Goal: Task Accomplishment & Management: Manage account settings

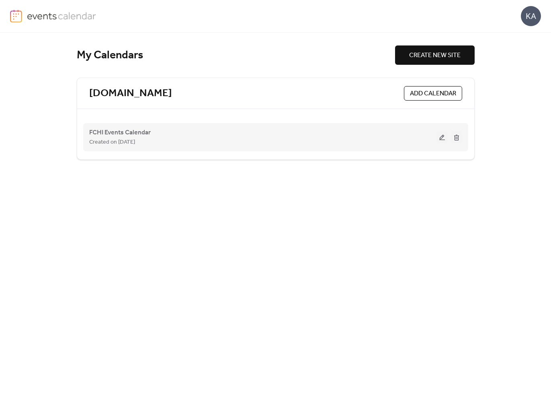
click at [443, 136] on button at bounding box center [441, 137] width 11 height 12
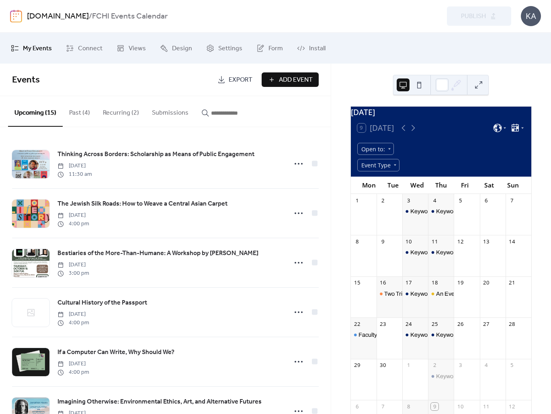
click at [127, 109] on button "Recurring (2)" at bounding box center [120, 111] width 49 height 30
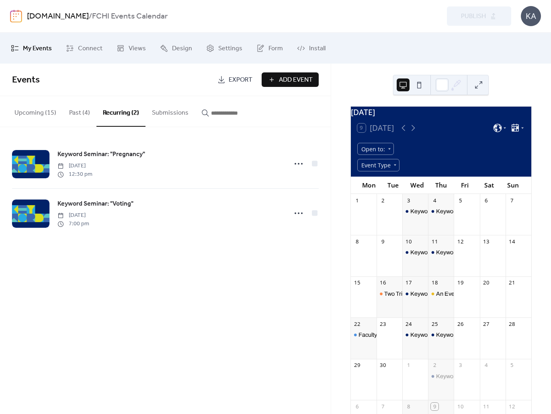
click at [72, 111] on button "Past (4)" at bounding box center [80, 111] width 34 height 30
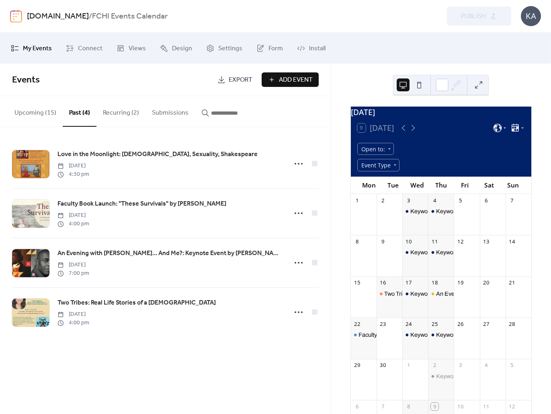
click at [47, 110] on button "Upcoming (15)" at bounding box center [35, 111] width 55 height 30
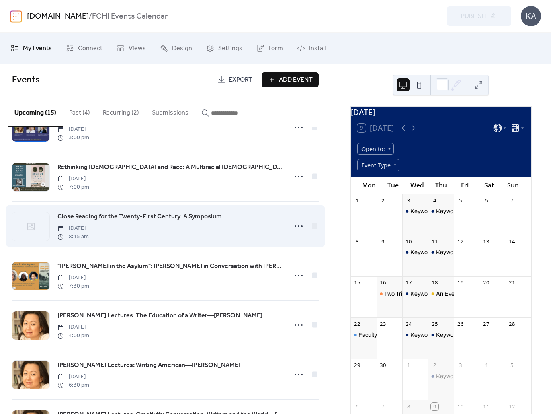
scroll to position [468, 0]
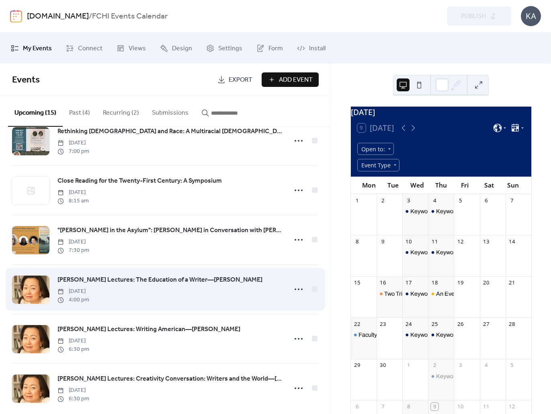
click at [140, 283] on span "[PERSON_NAME] Lectures: The Education of a Writer—[PERSON_NAME]" at bounding box center [159, 280] width 205 height 10
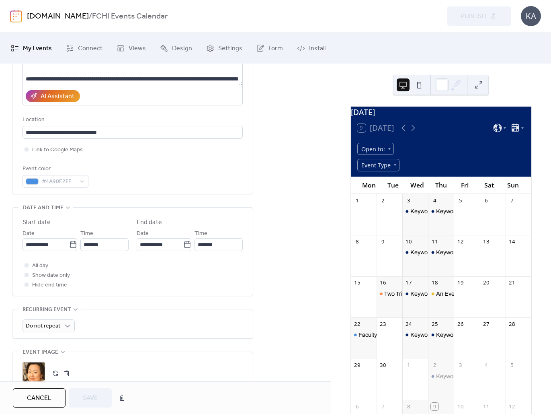
scroll to position [207, 0]
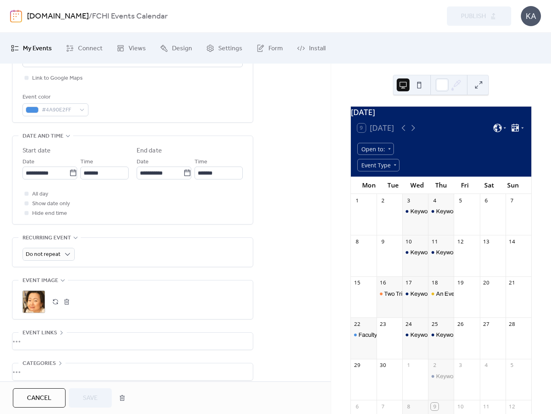
click at [57, 301] on button "button" at bounding box center [55, 301] width 11 height 11
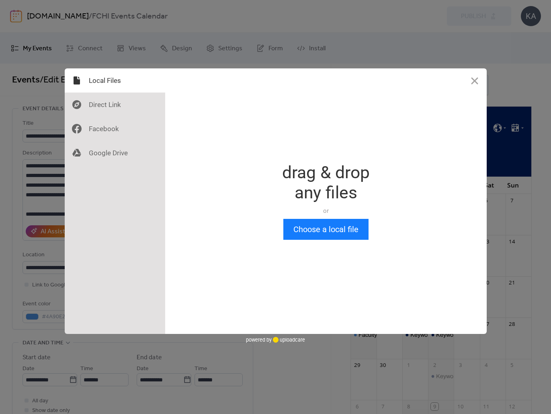
scroll to position [0, 0]
click at [350, 233] on button "Choose a local file" at bounding box center [325, 229] width 85 height 21
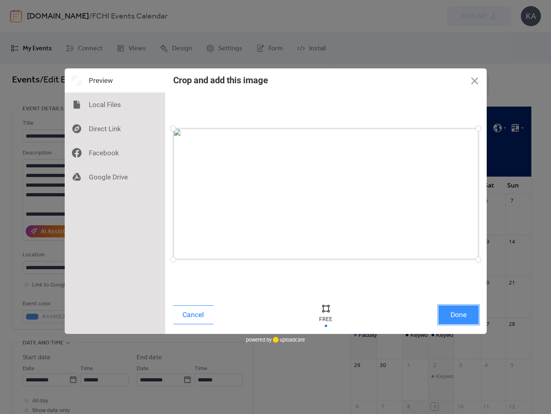
click at [462, 315] on button "Done" at bounding box center [458, 314] width 40 height 19
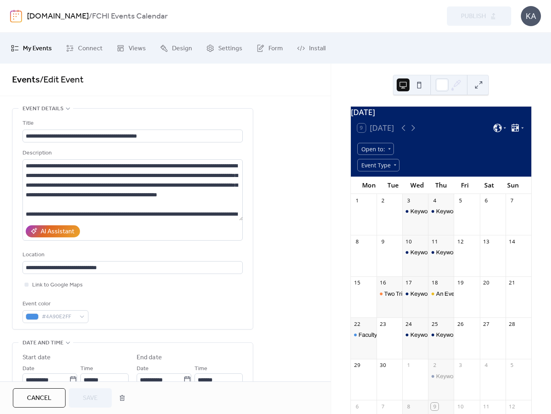
scroll to position [246, 0]
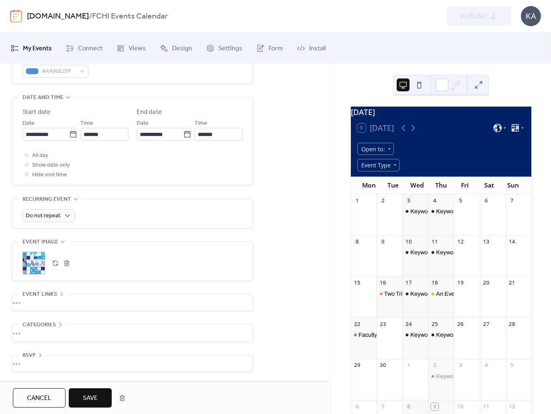
click at [79, 394] on button "Save" at bounding box center [90, 397] width 43 height 19
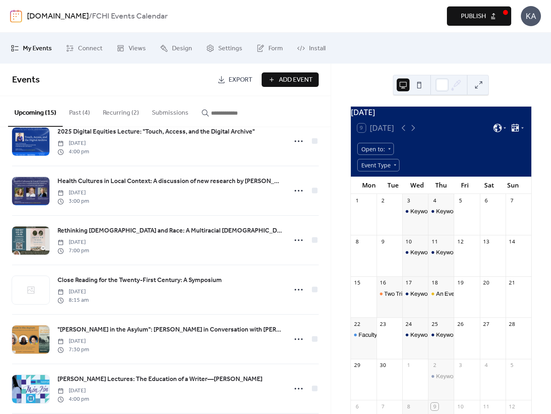
scroll to position [481, 0]
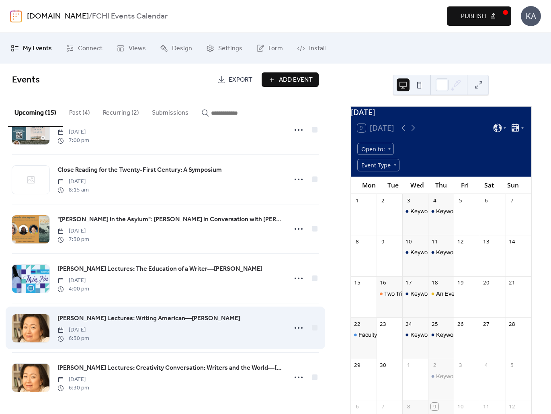
click at [146, 317] on span "[PERSON_NAME] Lectures: Writing American—[PERSON_NAME]" at bounding box center [148, 318] width 183 height 10
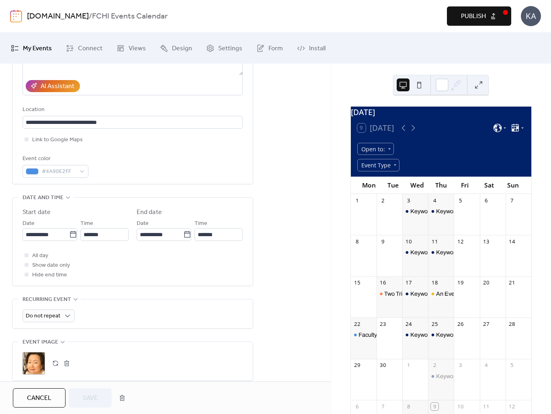
scroll to position [192, 0]
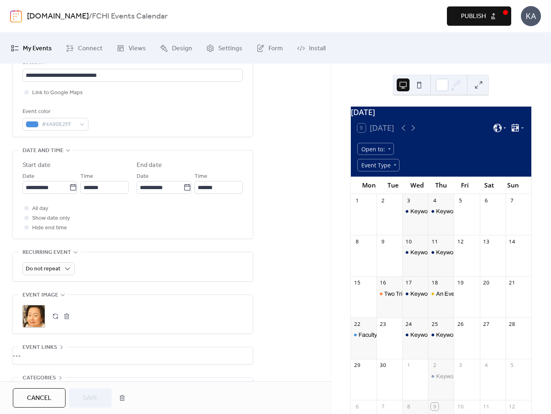
click at [53, 314] on button "button" at bounding box center [55, 315] width 11 height 11
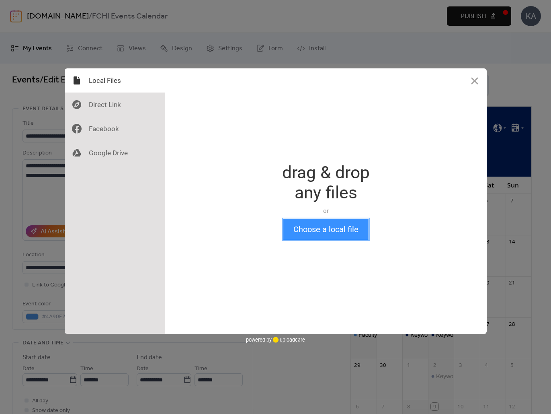
click at [316, 229] on button "Choose a local file" at bounding box center [325, 229] width 85 height 21
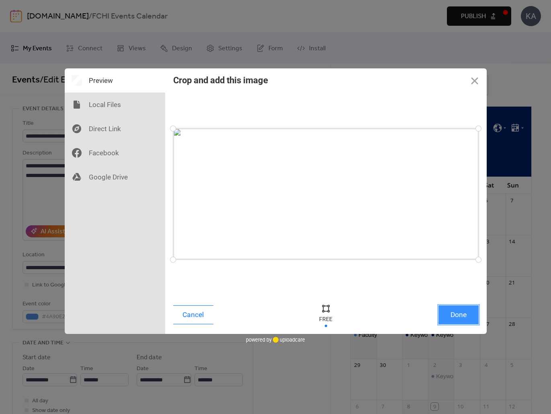
click at [459, 312] on button "Done" at bounding box center [458, 314] width 40 height 19
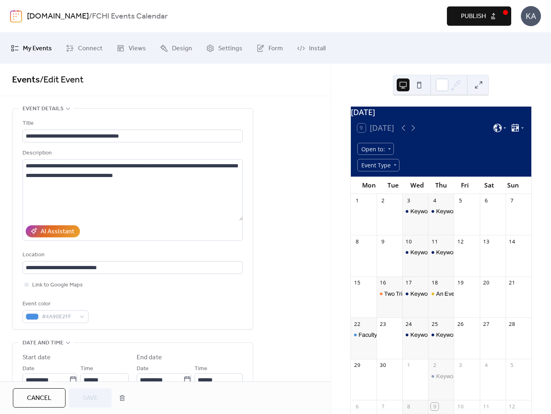
scroll to position [246, 0]
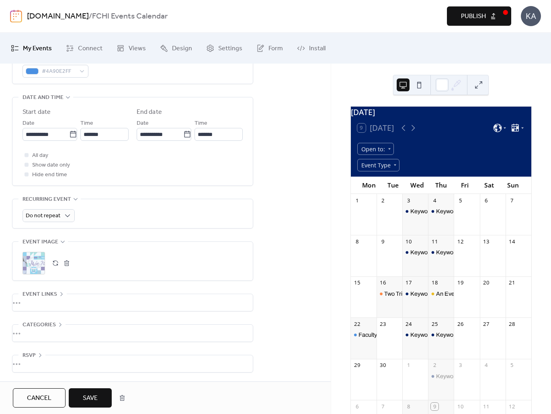
click at [97, 394] on span "Save" at bounding box center [90, 398] width 15 height 10
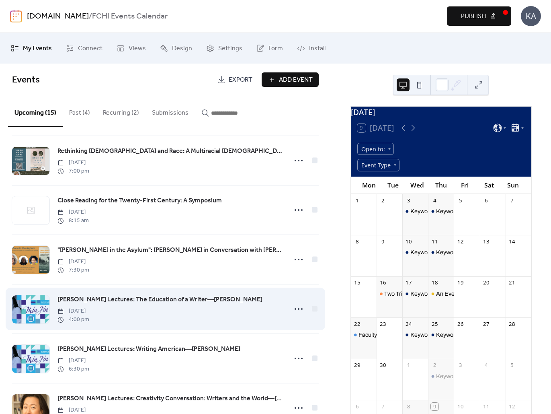
scroll to position [481, 0]
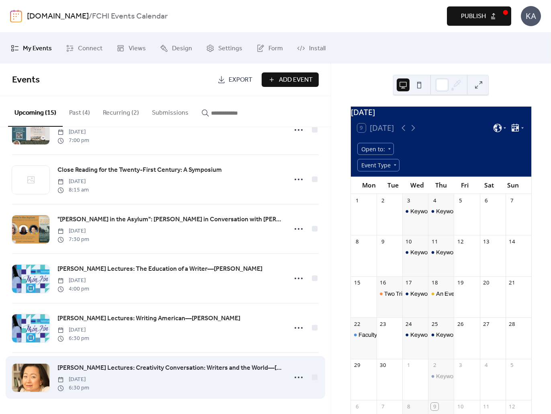
click at [141, 366] on span "[PERSON_NAME] Lectures: Creativity Conversation: Writers and the World—[PERSON_…" at bounding box center [169, 368] width 225 height 10
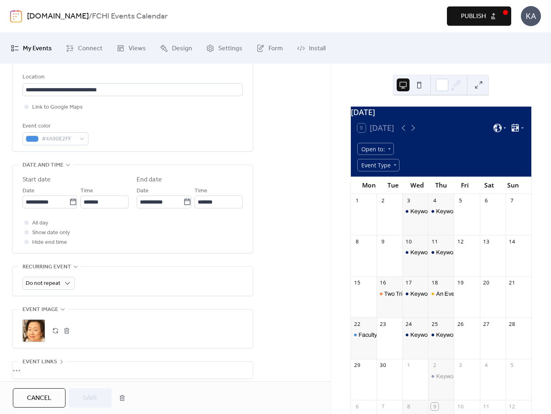
scroll to position [180, 0]
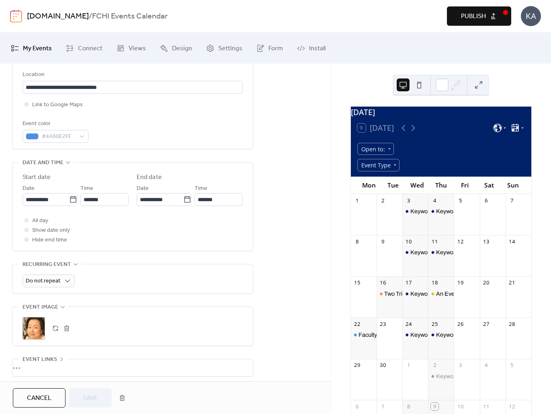
click at [53, 332] on button "button" at bounding box center [55, 327] width 11 height 11
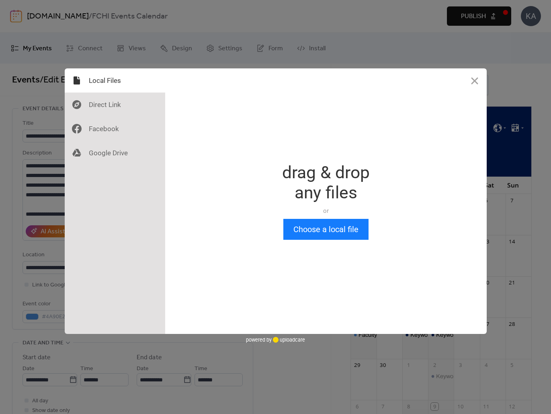
scroll to position [0, 0]
click at [312, 229] on button "Choose a local file" at bounding box center [325, 229] width 85 height 21
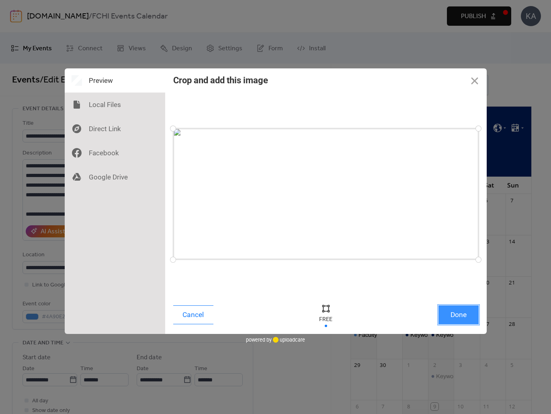
click at [473, 315] on button "Done" at bounding box center [458, 314] width 40 height 19
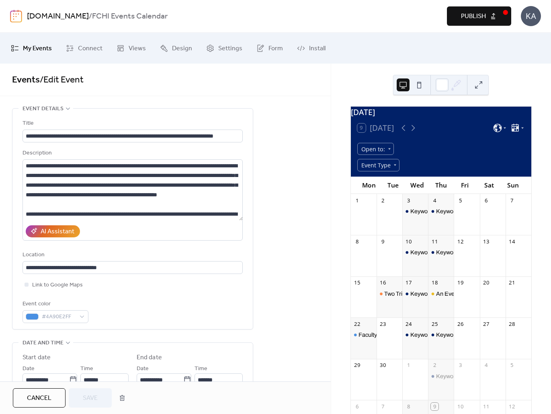
scroll to position [246, 0]
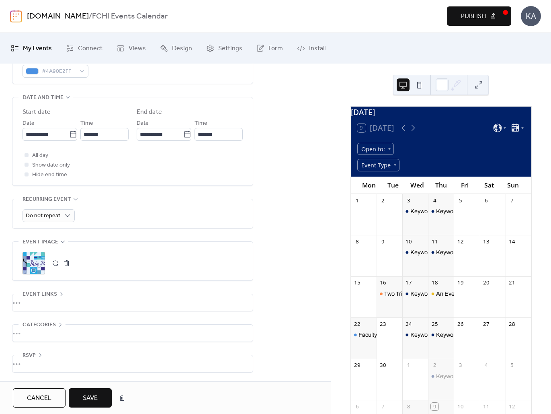
click at [87, 395] on span "Save" at bounding box center [90, 398] width 15 height 10
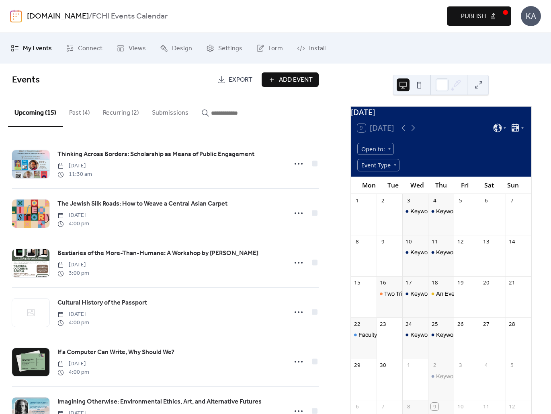
click at [493, 10] on button "Publish" at bounding box center [479, 15] width 64 height 19
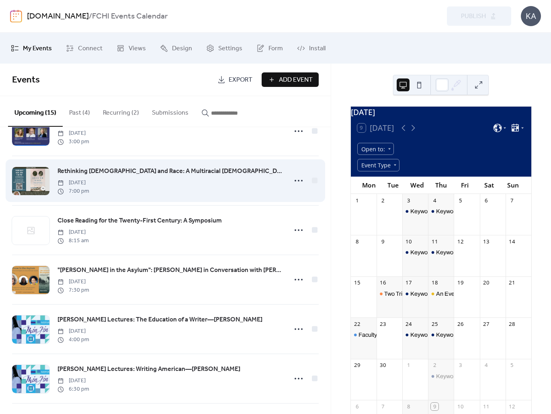
scroll to position [481, 0]
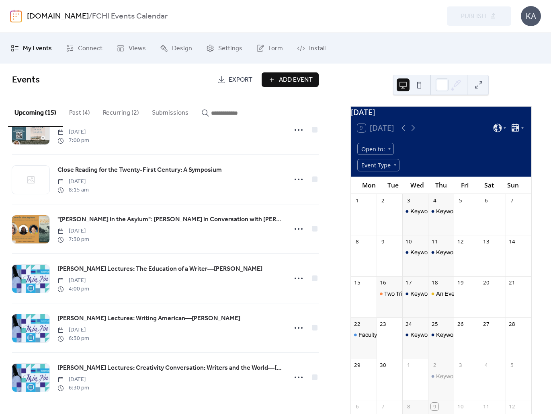
click at [269, 78] on button "Add Event" at bounding box center [290, 79] width 57 height 14
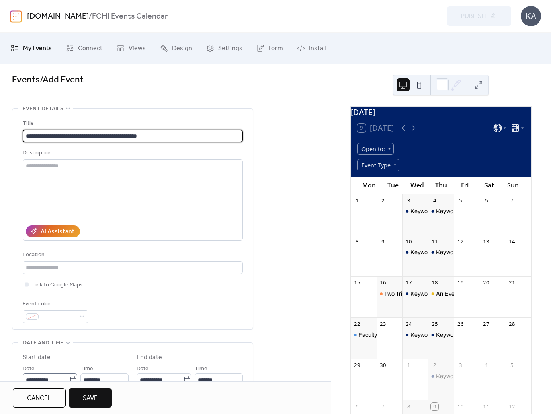
scroll to position [16, 0]
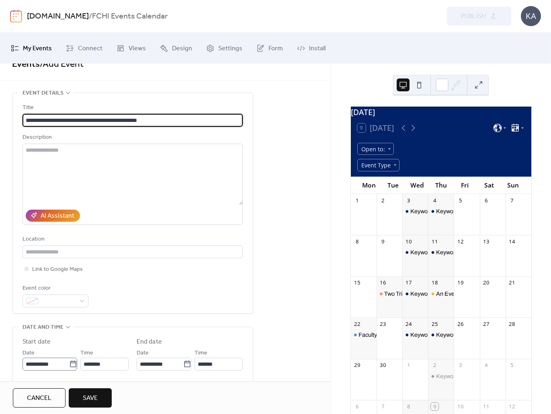
type input "**********"
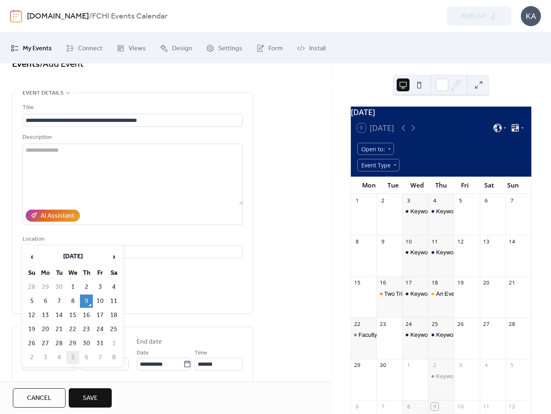
click at [75, 361] on body "**********" at bounding box center [275, 207] width 551 height 414
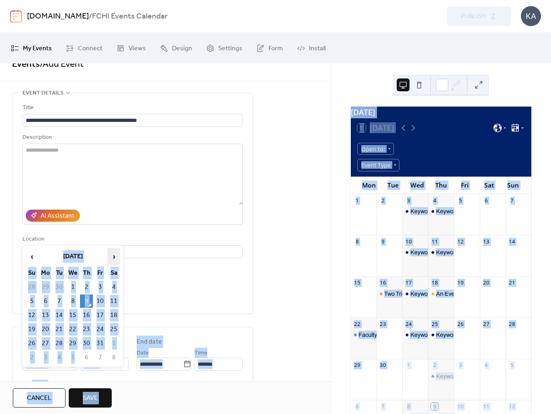
click at [113, 256] on span "›" at bounding box center [114, 256] width 12 height 16
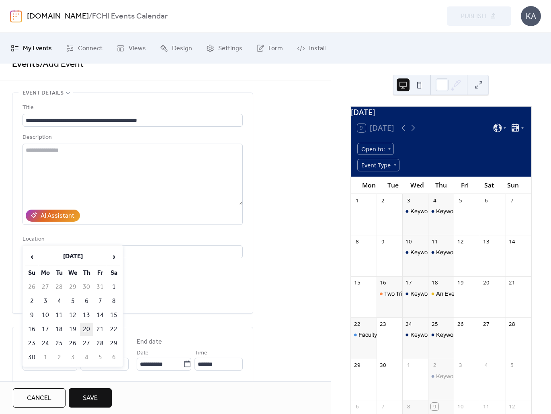
click at [87, 327] on td "20" at bounding box center [86, 328] width 13 height 13
type input "**********"
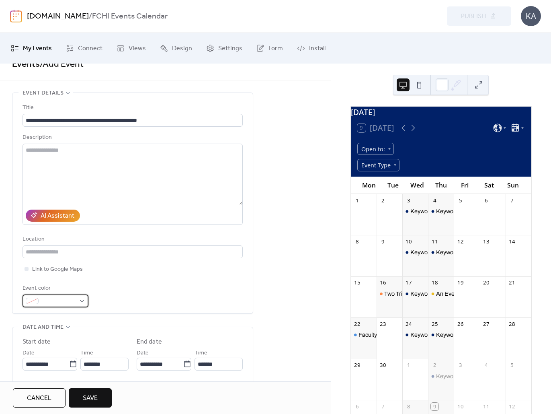
click at [85, 299] on div at bounding box center [56, 300] width 66 height 13
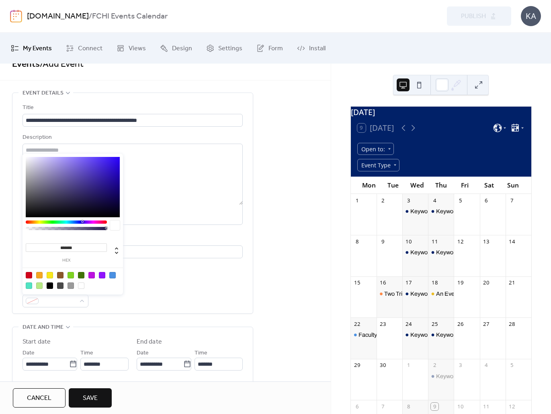
click at [113, 273] on div at bounding box center [112, 275] width 6 height 6
type input "*******"
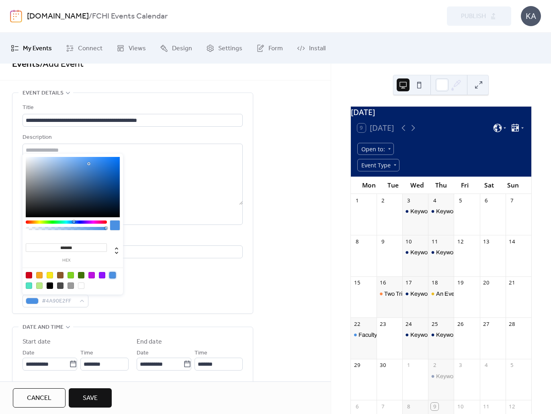
click at [151, 283] on div "**********" at bounding box center [133, 205] width 220 height 204
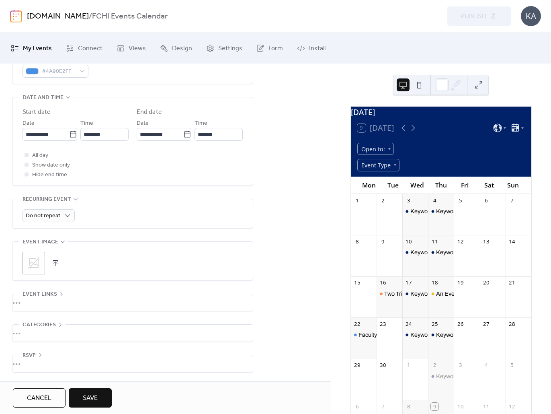
scroll to position [246, 0]
click at [48, 337] on div "•••" at bounding box center [132, 332] width 240 height 17
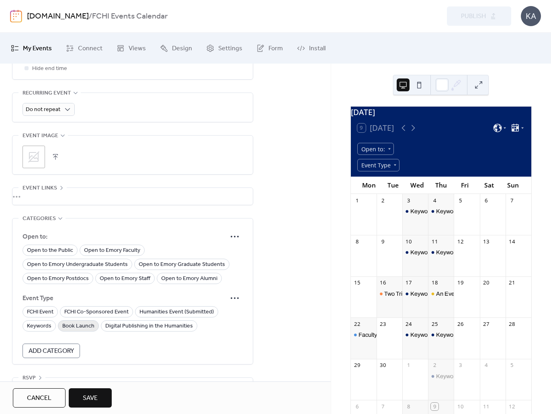
scroll to position [359, 0]
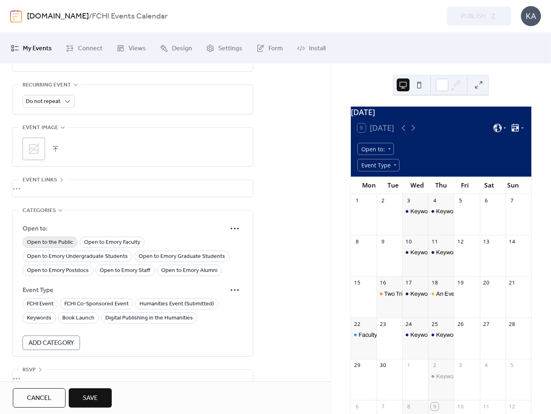
drag, startPoint x: 60, startPoint y: 242, endPoint x: 70, endPoint y: 242, distance: 10.0
click at [61, 242] on span "Open to the Public" at bounding box center [50, 243] width 46 height 10
click at [99, 242] on span "Open to Emory Faculty" at bounding box center [112, 243] width 56 height 10
drag, startPoint x: 83, startPoint y: 252, endPoint x: 70, endPoint y: 267, distance: 20.5
click at [83, 252] on span "Open to Emory Undergraduate Students" at bounding box center [77, 257] width 101 height 10
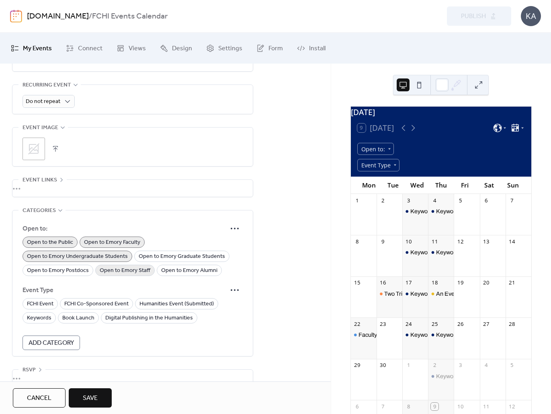
drag, startPoint x: 69, startPoint y: 268, endPoint x: 114, endPoint y: 268, distance: 45.0
click at [70, 268] on span "Open to Emory Postdocs" at bounding box center [58, 271] width 62 height 10
drag, startPoint x: 114, startPoint y: 268, endPoint x: 168, endPoint y: 268, distance: 53.9
click at [115, 268] on span "Open to Emory Staff" at bounding box center [125, 271] width 51 height 10
click at [177, 268] on span "Open to Emory Alumni" at bounding box center [189, 271] width 56 height 10
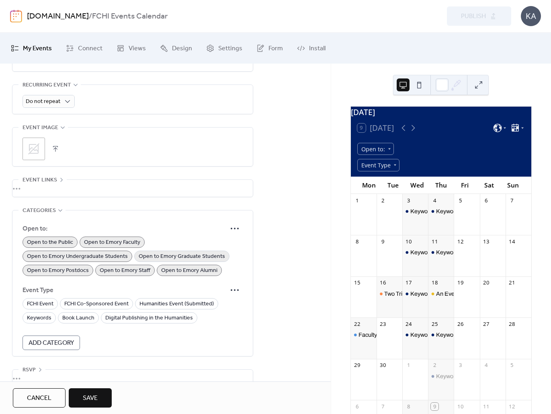
drag, startPoint x: 173, startPoint y: 254, endPoint x: 164, endPoint y: 251, distance: 10.3
click at [173, 254] on span "Open to Emory Graduate Students" at bounding box center [182, 257] width 86 height 10
click at [34, 307] on span "FCHI Event" at bounding box center [40, 304] width 27 height 10
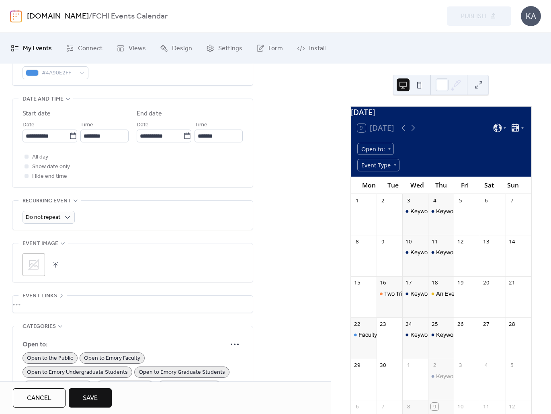
scroll to position [233, 0]
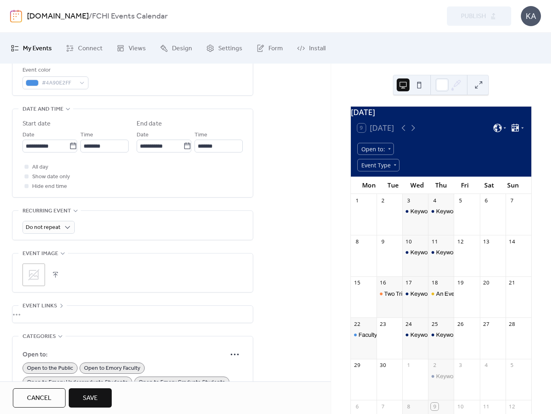
click at [51, 314] on div "•••" at bounding box center [132, 313] width 240 height 17
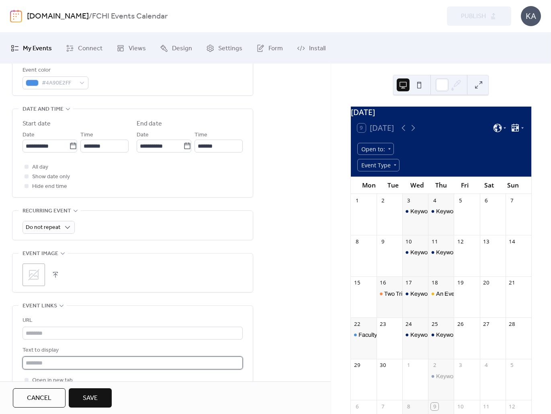
click at [72, 361] on input "text" at bounding box center [133, 362] width 220 height 13
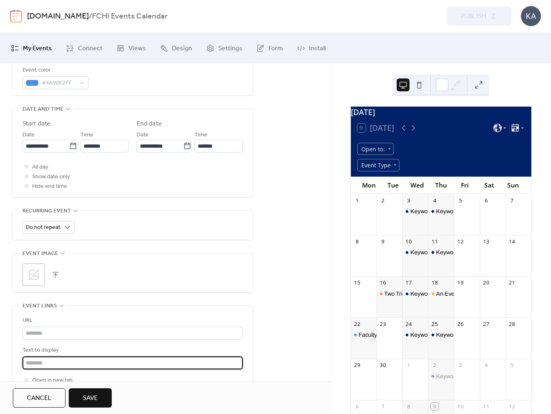
type input "**********"
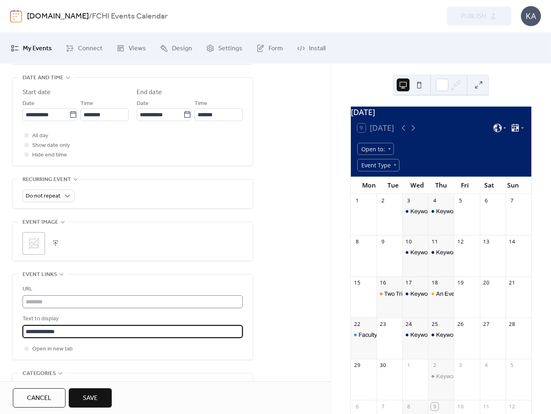
scroll to position [264, 0]
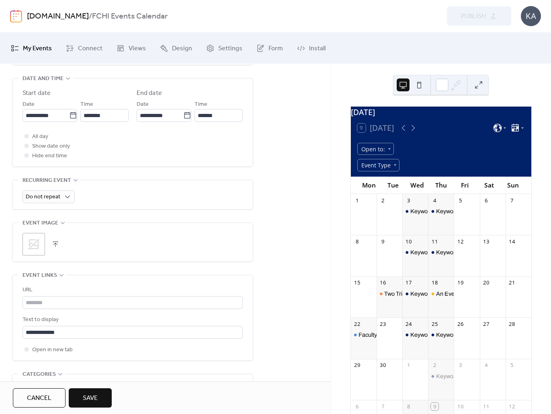
click at [91, 293] on div "URL" at bounding box center [132, 290] width 219 height 10
click at [92, 300] on input "text" at bounding box center [133, 302] width 220 height 13
paste input "**********"
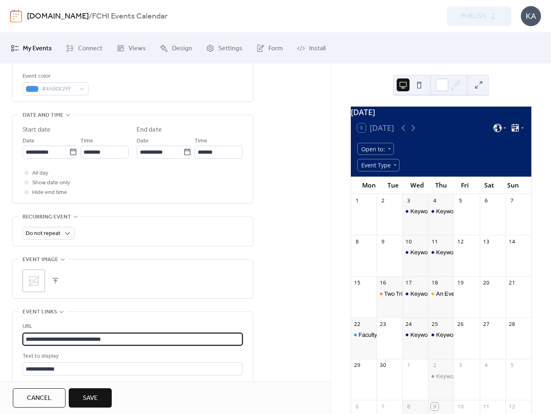
scroll to position [227, 0]
type input "**********"
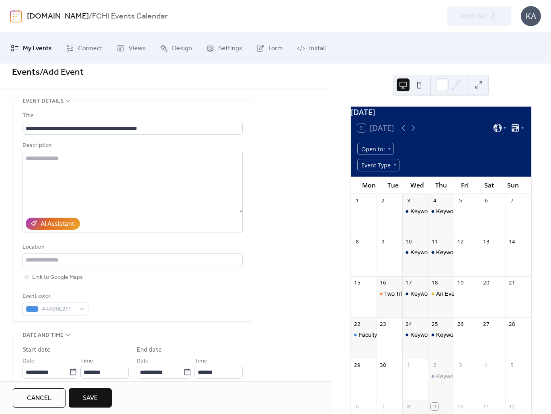
scroll to position [2, 0]
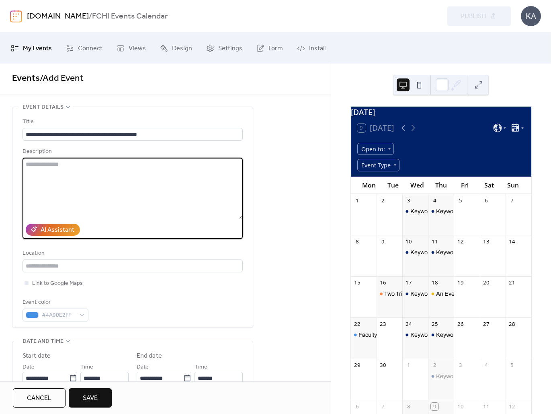
click at [75, 173] on textarea at bounding box center [133, 188] width 220 height 61
paste textarea "**********"
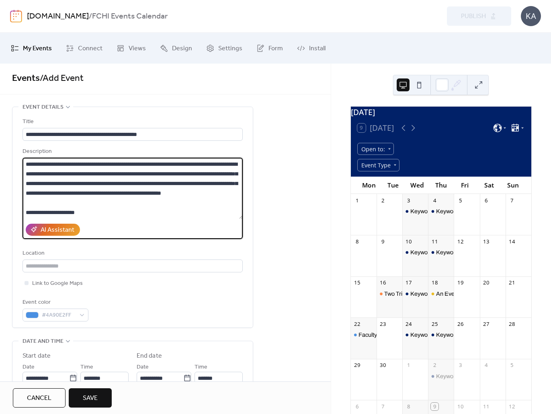
scroll to position [47, 0]
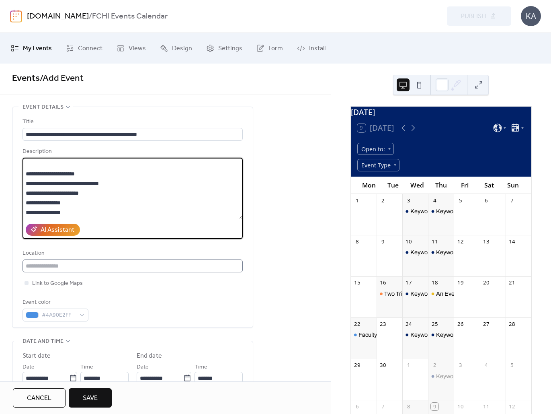
type textarea "**********"
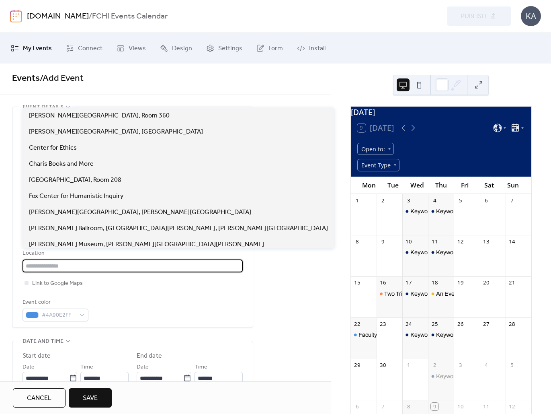
click at [75, 267] on input "text" at bounding box center [133, 265] width 220 height 13
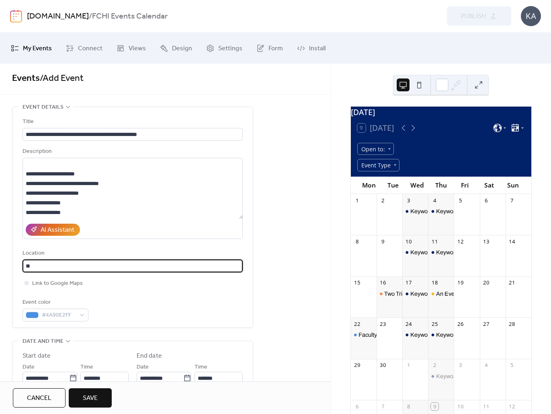
type input "*"
click at [59, 121] on div "[PERSON_NAME] Building" at bounding box center [65, 115] width 85 height 16
click at [112, 267] on input "**********" at bounding box center [133, 265] width 220 height 13
type input "**********"
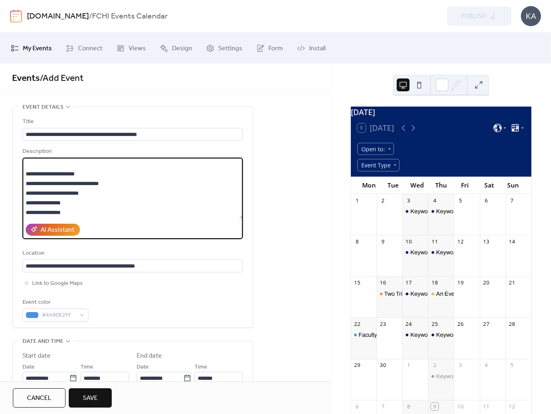
drag, startPoint x: 72, startPoint y: 170, endPoint x: 76, endPoint y: 174, distance: 5.1
click at [72, 170] on textarea "**********" at bounding box center [133, 188] width 220 height 61
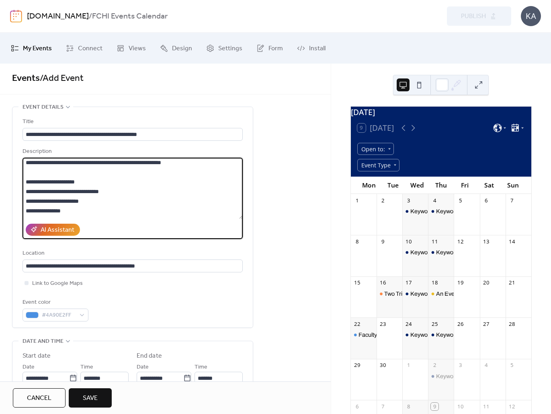
drag, startPoint x: 104, startPoint y: 188, endPoint x: 15, endPoint y: 188, distance: 88.8
click at [15, 188] on div "**********" at bounding box center [132, 217] width 240 height 220
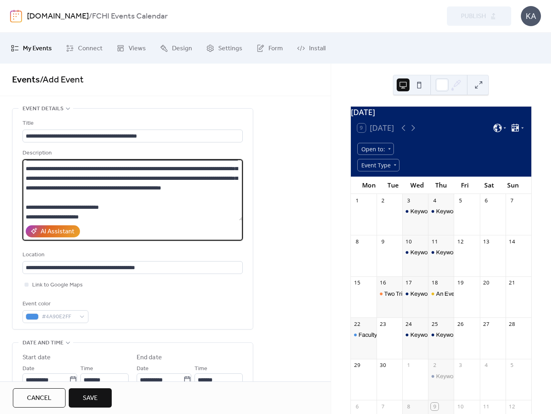
scroll to position [0, 0]
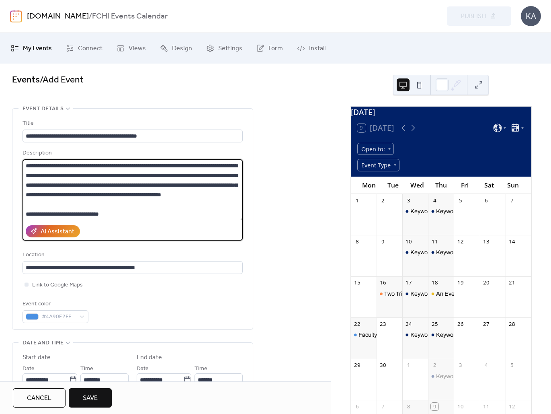
click at [198, 164] on textarea "**********" at bounding box center [133, 189] width 220 height 61
click at [414, 132] on icon at bounding box center [413, 128] width 10 height 10
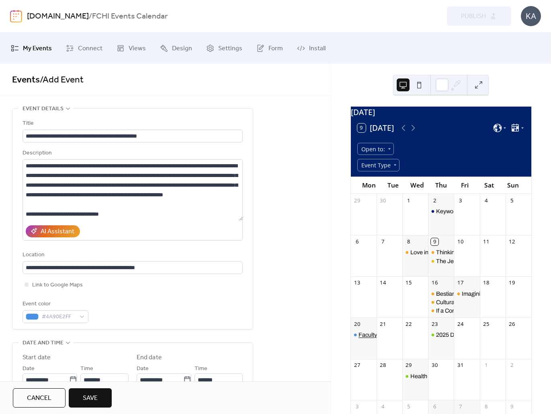
click at [366, 338] on div "Faculty Book Launch: "Men at Home" by [PERSON_NAME]" at bounding box center [433, 334] width 150 height 8
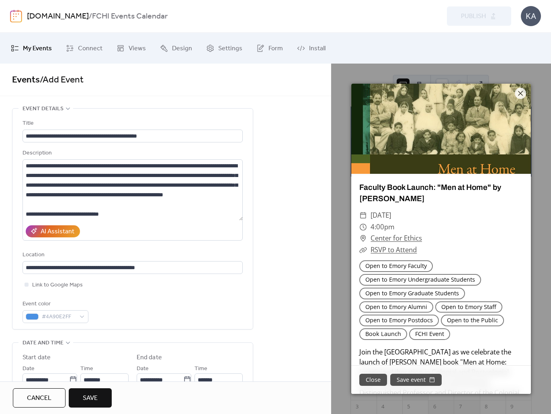
click at [522, 90] on icon at bounding box center [521, 93] width 10 height 10
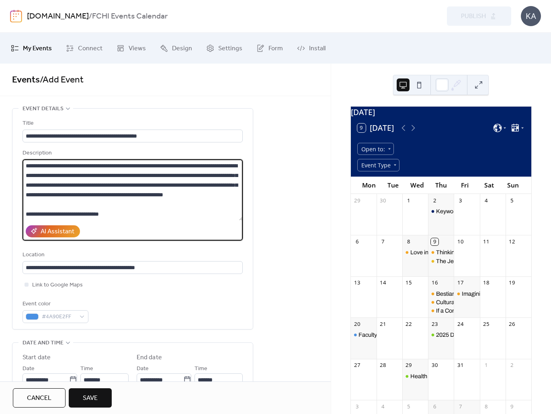
click at [129, 175] on textarea "**********" at bounding box center [133, 189] width 220 height 61
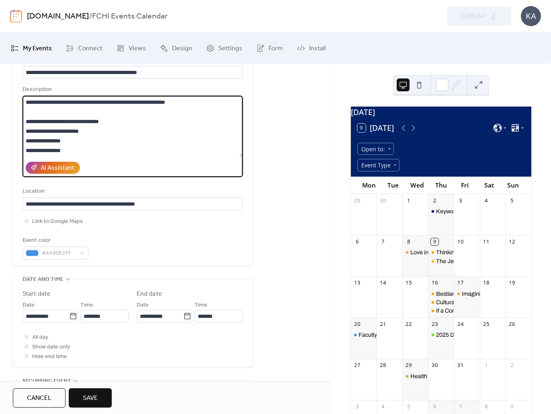
scroll to position [89, 0]
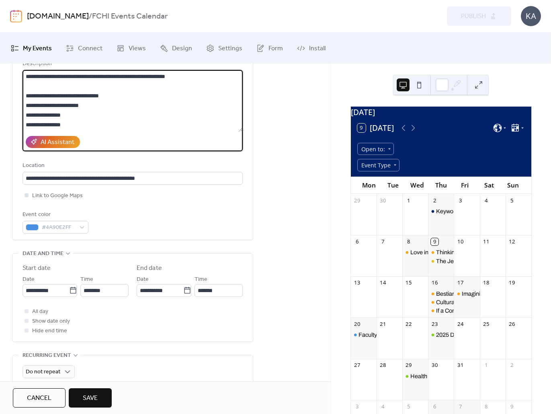
type textarea "**********"
click at [71, 196] on span "Link to Google Maps" at bounding box center [57, 196] width 51 height 10
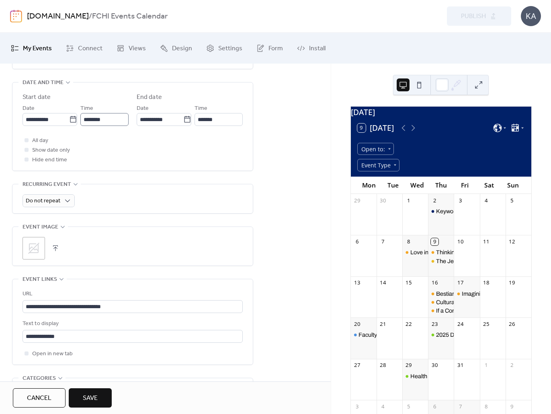
scroll to position [273, 0]
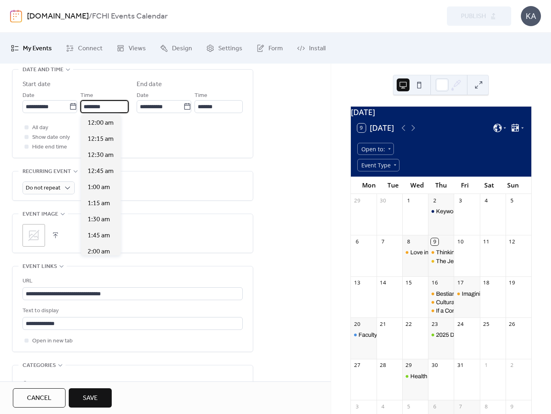
drag, startPoint x: 101, startPoint y: 107, endPoint x: 106, endPoint y: 117, distance: 11.3
click at [101, 107] on input "********" at bounding box center [104, 106] width 48 height 13
click at [100, 232] on span "3:00 pm" at bounding box center [99, 236] width 23 height 10
type input "*******"
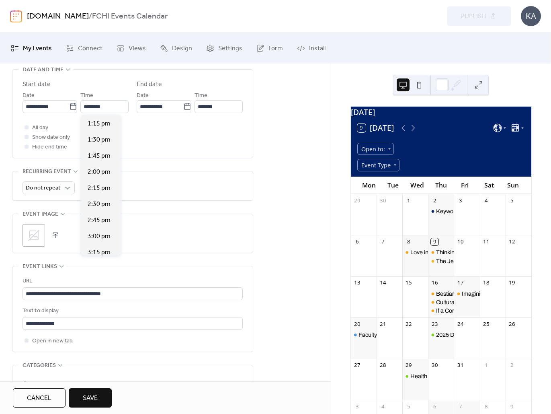
type input "*******"
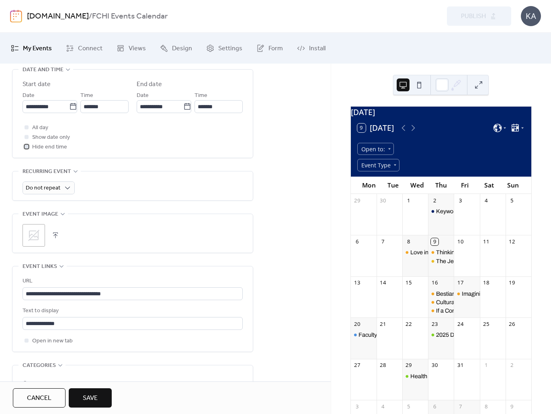
click at [53, 147] on span "Hide end time" at bounding box center [49, 147] width 35 height 10
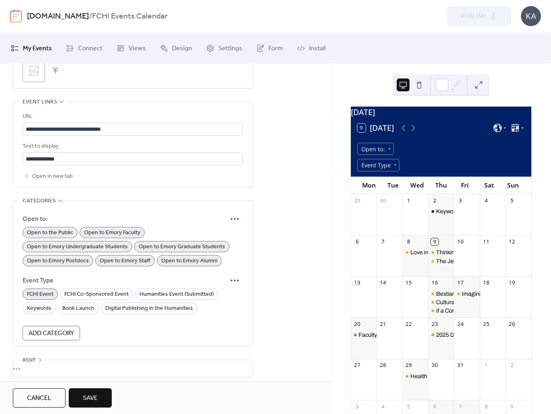
scroll to position [442, 0]
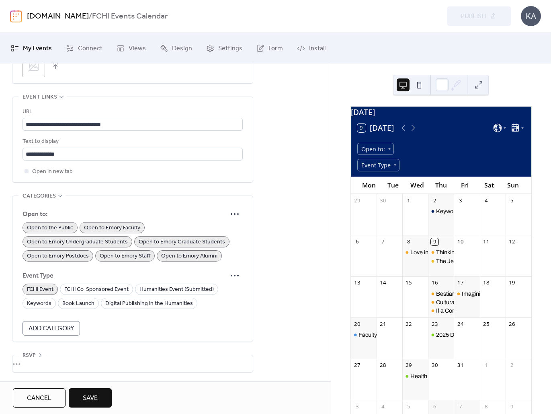
click at [97, 399] on span "Save" at bounding box center [90, 398] width 15 height 10
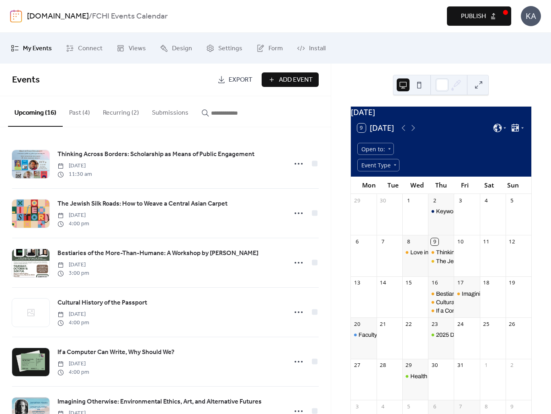
click at [489, 9] on button "Publish" at bounding box center [479, 15] width 64 height 19
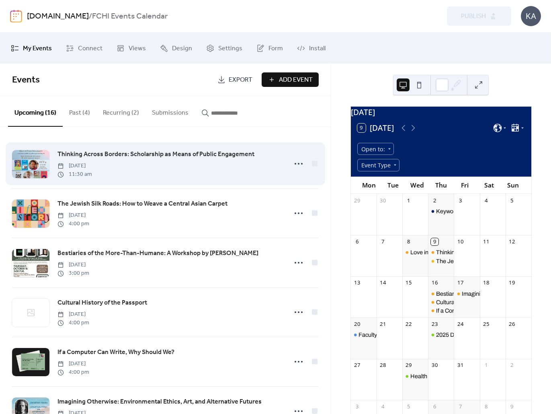
click at [251, 154] on span "Thinking Across Borders: Scholarship as Means of Public Engagement" at bounding box center [155, 155] width 197 height 10
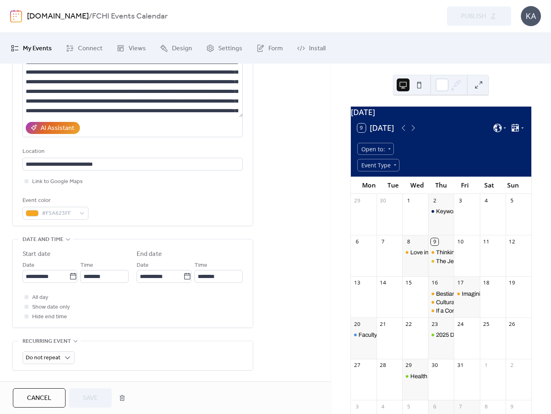
scroll to position [111, 0]
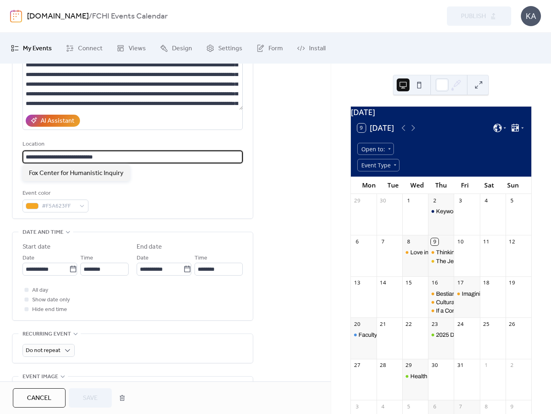
drag, startPoint x: 117, startPoint y: 154, endPoint x: -1, endPoint y: 152, distance: 117.4
click at [0, 152] on html "**********" at bounding box center [275, 207] width 551 height 414
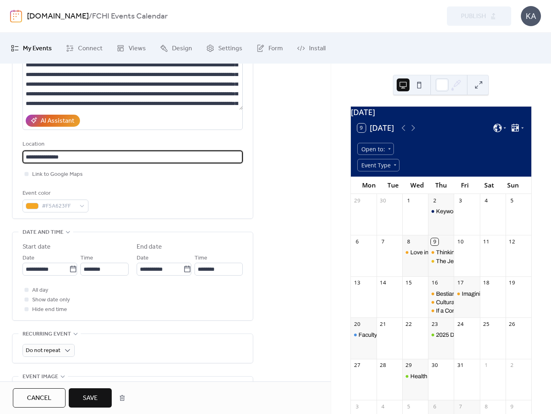
scroll to position [109, 0]
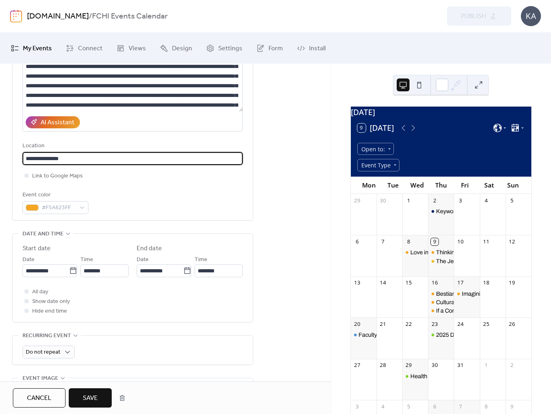
drag, startPoint x: 46, startPoint y: 160, endPoint x: 59, endPoint y: 157, distance: 12.7
click at [47, 159] on input "**********" at bounding box center [133, 158] width 220 height 13
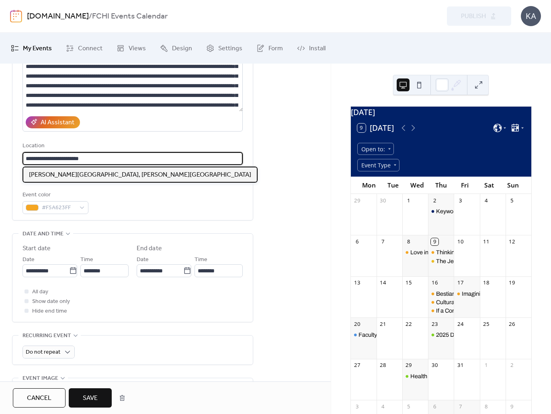
click at [74, 182] on div "[PERSON_NAME][GEOGRAPHIC_DATA], [PERSON_NAME][GEOGRAPHIC_DATA]" at bounding box center [140, 174] width 235 height 16
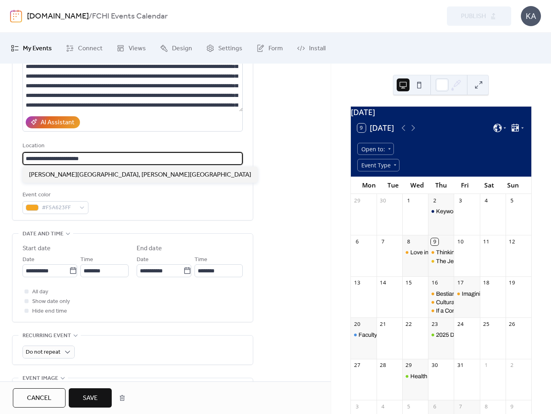
type input "**********"
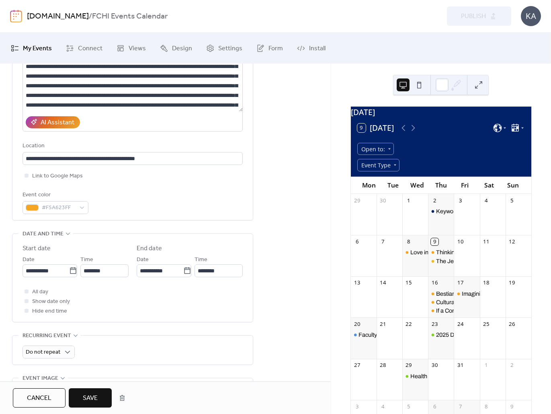
click at [86, 397] on span "Save" at bounding box center [90, 398] width 15 height 10
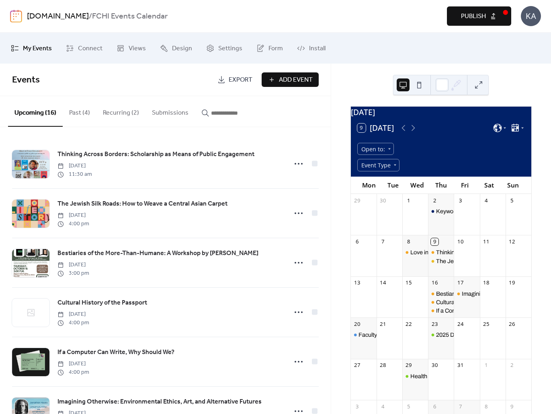
click at [465, 27] on div "[DOMAIN_NAME] / FCHI Events Calendar Preview Publish KA" at bounding box center [275, 16] width 531 height 32
click at [465, 21] on span "Publish" at bounding box center [473, 17] width 25 height 10
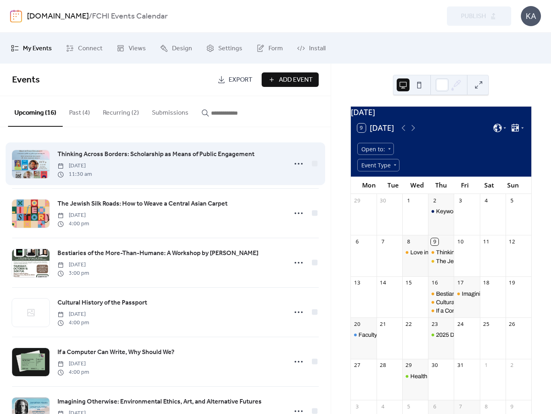
click at [214, 154] on span "Thinking Across Borders: Scholarship as Means of Public Engagement" at bounding box center [155, 155] width 197 height 10
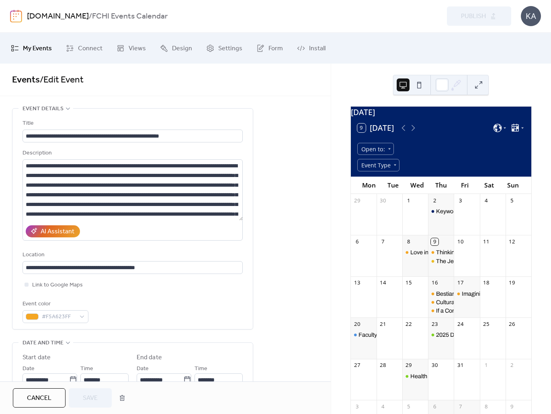
click at [33, 48] on span "My Events" at bounding box center [37, 48] width 29 height 12
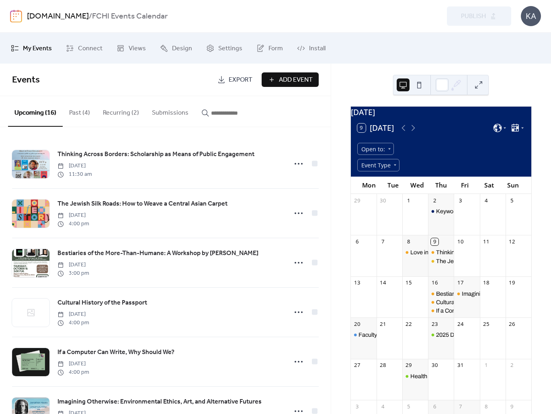
drag, startPoint x: 84, startPoint y: 117, endPoint x: 80, endPoint y: 115, distance: 4.5
click at [84, 117] on button "Past (4)" at bounding box center [80, 111] width 34 height 30
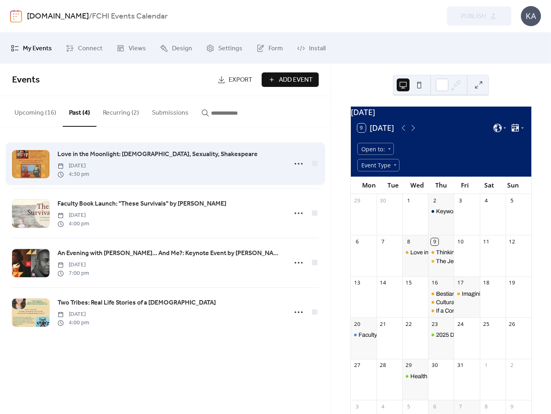
click at [149, 154] on span "Love in the Moonlight: [DEMOGRAPHIC_DATA], Sexuality, Shakespeare" at bounding box center [157, 155] width 200 height 10
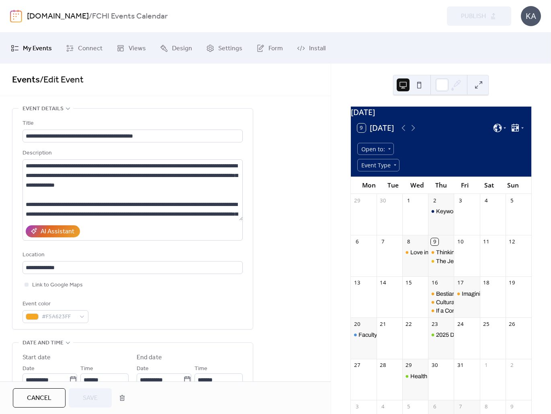
click at [47, 400] on span "Cancel" at bounding box center [39, 398] width 25 height 10
